Goal: Task Accomplishment & Management: Manage account settings

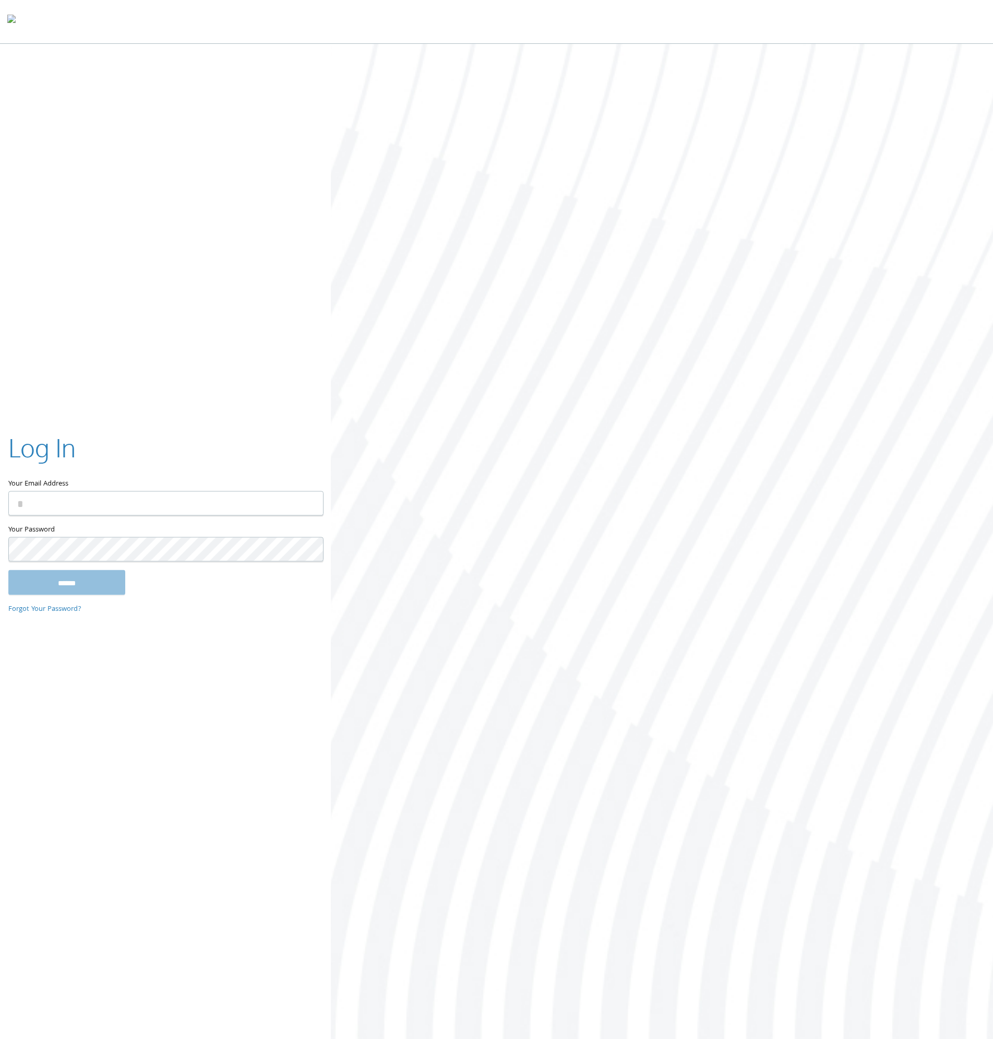
click at [0, 1038] on com-1password-button at bounding box center [0, 1041] width 0 height 0
click at [316, 502] on input "Your Email Address" at bounding box center [165, 503] width 315 height 25
click at [0, 1038] on com-1password-button at bounding box center [0, 1041] width 0 height 0
type input "**********"
